Goal: Information Seeking & Learning: Learn about a topic

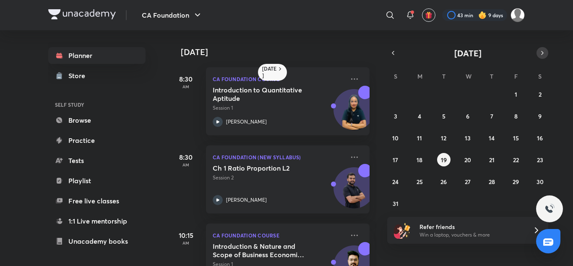
click at [539, 53] on button "button" at bounding box center [543, 53] width 12 height 12
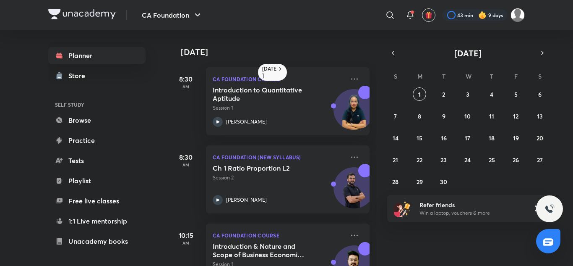
click at [414, 88] on div "31 1 2 3 4 5 6 7 8 9 10 11 12 13 14 15 16 17 18 19 20 21 22 23 24 25 26 27 28 2…" at bounding box center [467, 137] width 161 height 101
click at [422, 93] on button "1" at bounding box center [419, 93] width 13 height 13
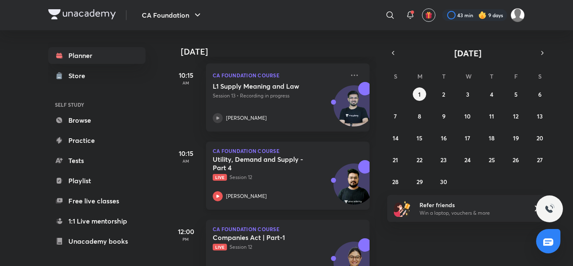
scroll to position [84, 0]
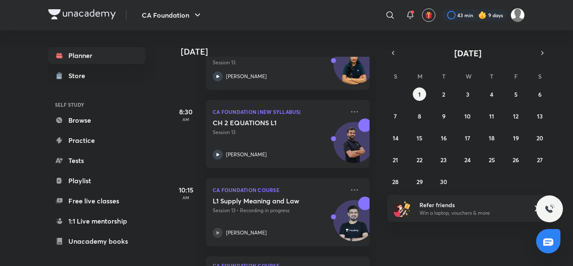
click at [217, 233] on icon at bounding box center [217, 232] width 3 height 3
click at [215, 229] on icon at bounding box center [218, 232] width 10 height 10
click at [219, 230] on icon at bounding box center [218, 232] width 10 height 10
click at [219, 234] on icon at bounding box center [218, 232] width 10 height 10
click at [399, 52] on button "button" at bounding box center [393, 53] width 12 height 12
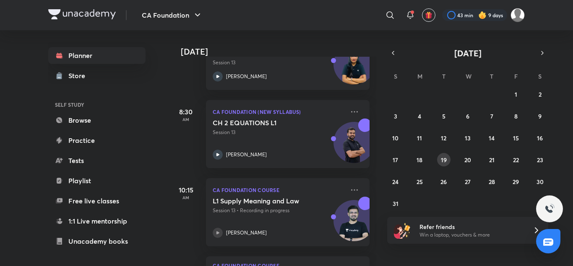
click at [448, 154] on button "19" at bounding box center [443, 159] width 13 height 13
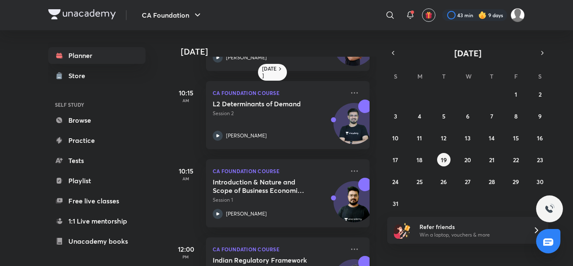
scroll to position [0, 0]
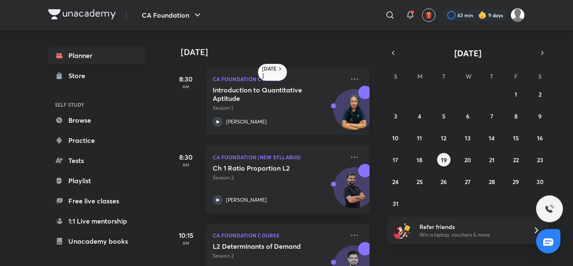
click at [216, 125] on icon at bounding box center [218, 122] width 10 height 10
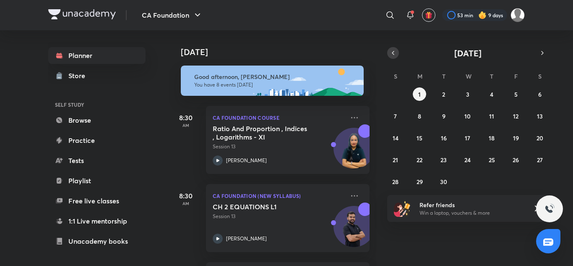
click at [397, 53] on button "button" at bounding box center [393, 53] width 12 height 12
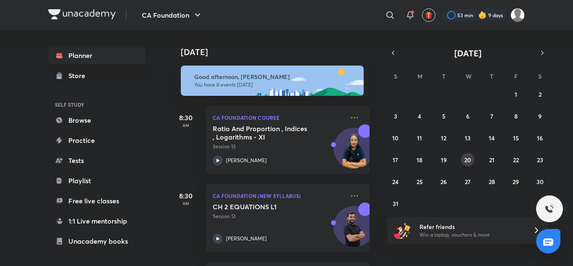
click at [463, 162] on button "20" at bounding box center [467, 159] width 13 height 13
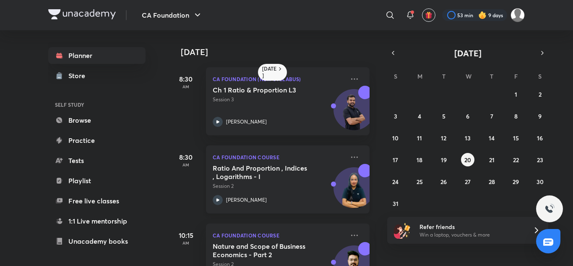
click at [219, 198] on icon at bounding box center [218, 200] width 10 height 10
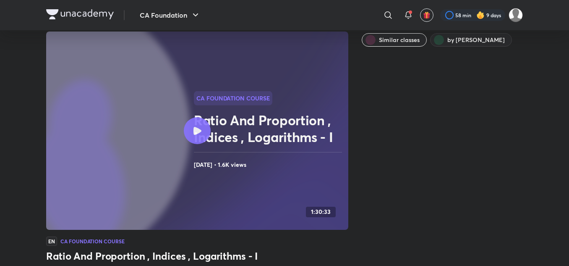
scroll to position [42, 0]
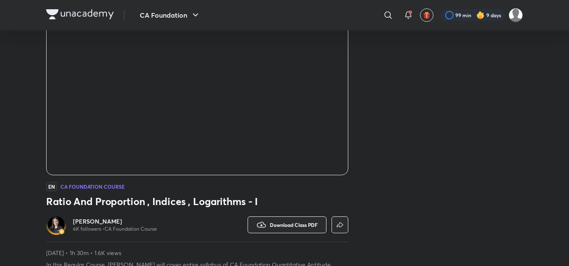
scroll to position [84, 0]
